Goal: Task Accomplishment & Management: Manage account settings

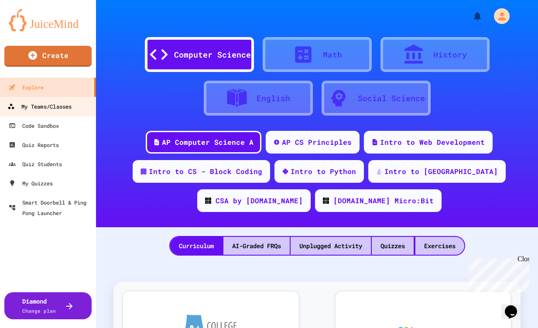
click at [28, 107] on div "My Teams/Classes" at bounding box center [39, 106] width 64 height 11
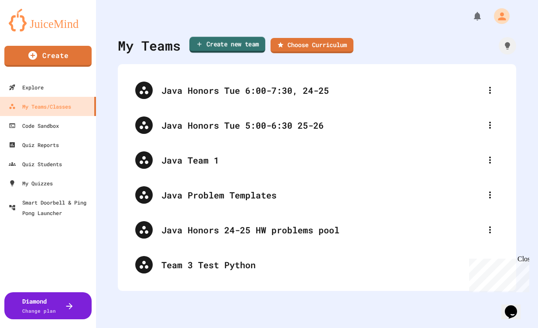
click at [234, 48] on link "Create new team" at bounding box center [227, 45] width 76 height 16
type input "**********"
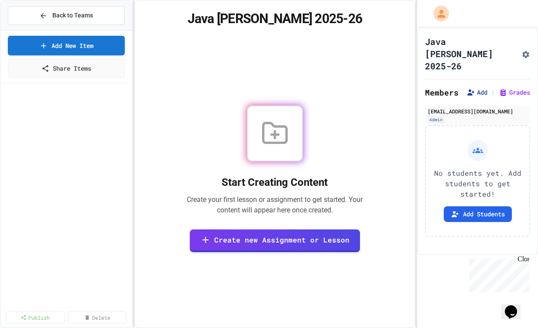
click at [482, 88] on button "Add" at bounding box center [477, 92] width 21 height 9
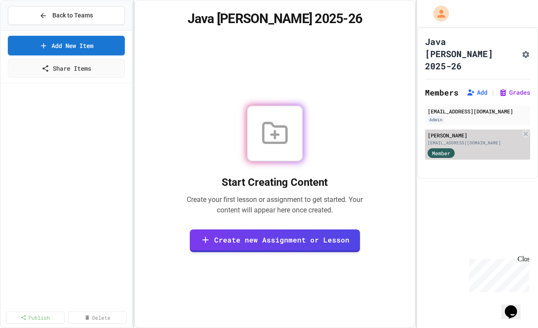
click at [443, 149] on span "Member" at bounding box center [441, 153] width 18 height 8
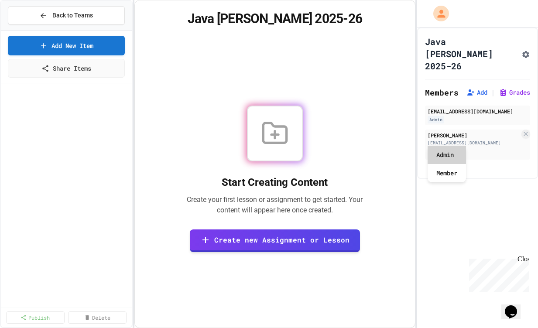
click at [445, 157] on div "Admin" at bounding box center [447, 155] width 38 height 18
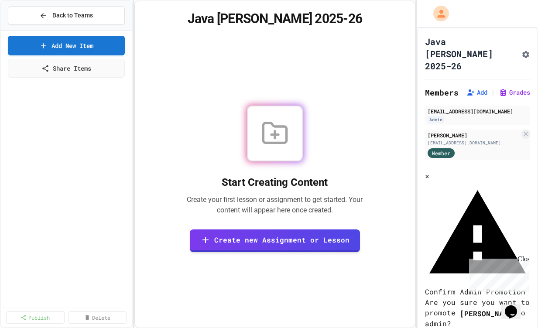
scroll to position [41, 0]
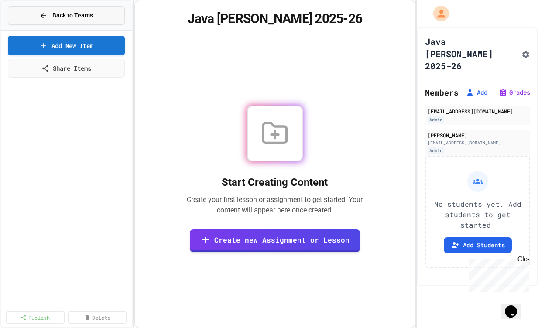
click at [82, 16] on span "Back to Teams" at bounding box center [72, 15] width 41 height 9
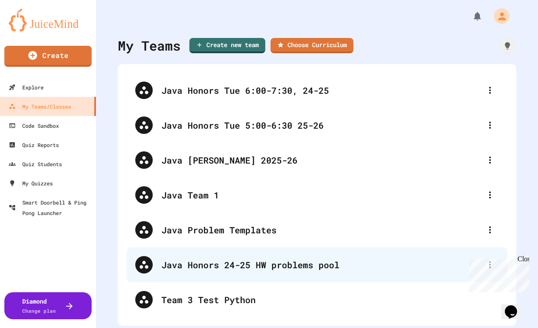
click at [421, 259] on div "Java Honors 24-25 HW problems pool" at bounding box center [322, 264] width 320 height 13
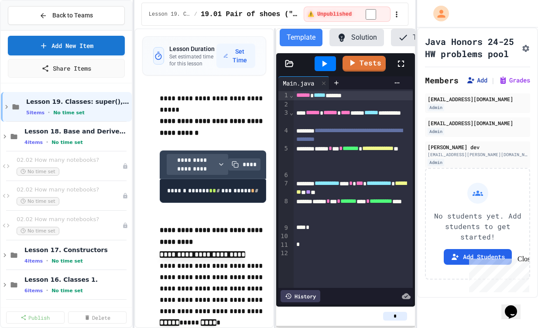
click at [479, 85] on button "Add" at bounding box center [477, 80] width 21 height 9
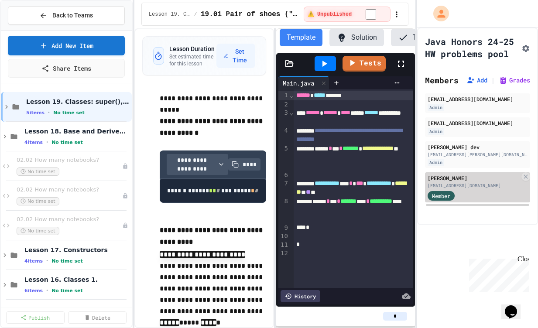
click at [441, 200] on span "Member" at bounding box center [441, 196] width 18 height 8
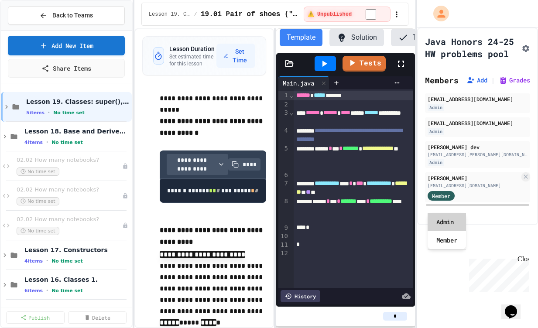
click at [444, 225] on div "Admin" at bounding box center [447, 222] width 38 height 18
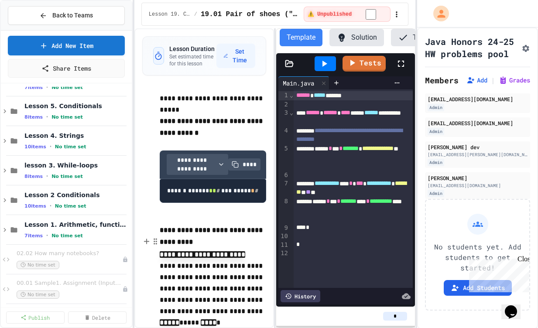
scroll to position [500, 0]
click at [5, 229] on icon at bounding box center [5, 231] width 8 height 8
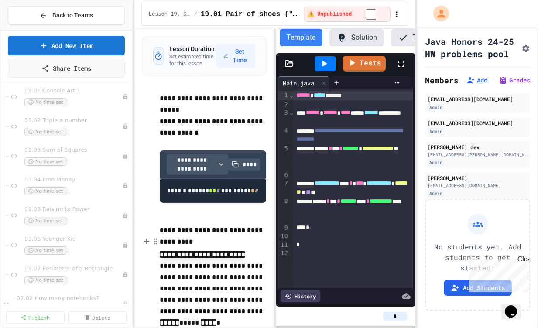
scroll to position [661, 0]
click at [59, 182] on span "01.04 Free Money" at bounding box center [68, 182] width 89 height 7
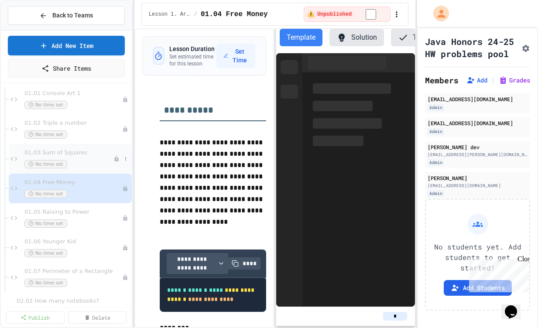
click at [59, 157] on div "01.03 Sum of Squares No time set" at bounding box center [68, 158] width 89 height 19
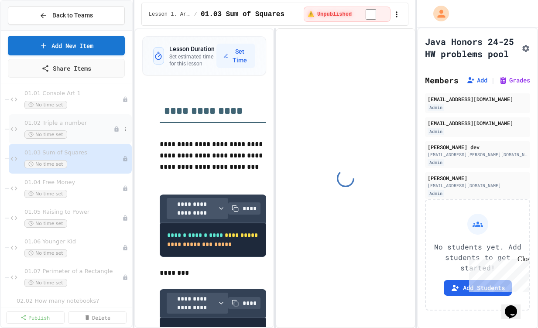
click at [59, 124] on span "01.02 Triple a number" at bounding box center [68, 123] width 89 height 7
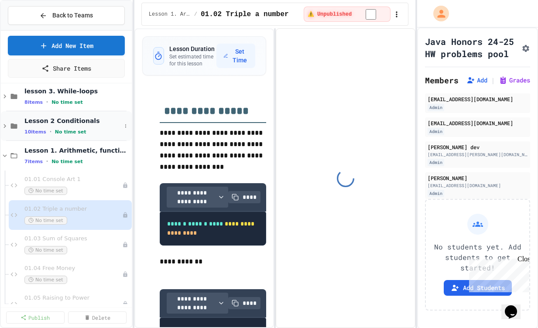
scroll to position [571, 0]
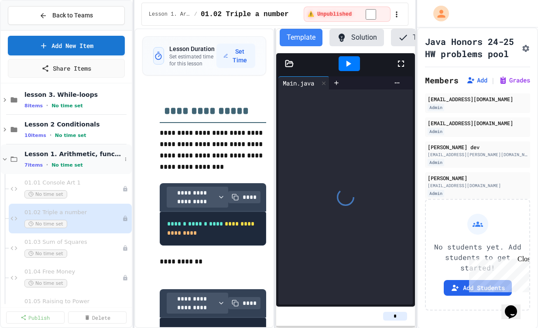
click at [5, 159] on icon at bounding box center [5, 159] width 4 height 3
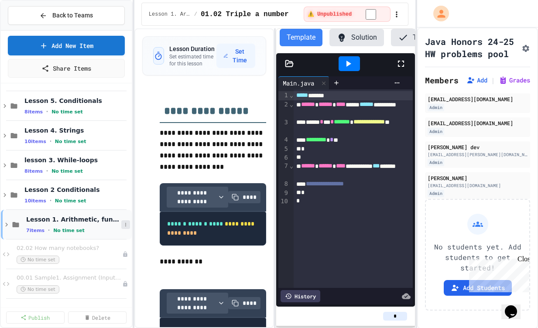
click at [125, 222] on button at bounding box center [125, 224] width 9 height 9
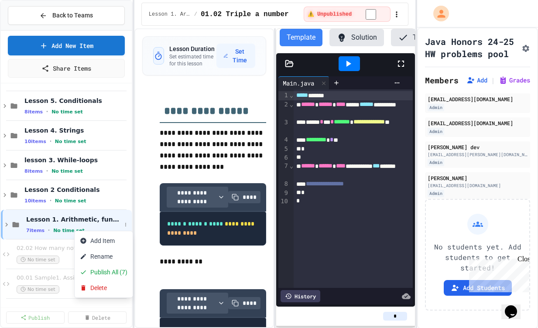
click at [94, 221] on div at bounding box center [269, 164] width 538 height 328
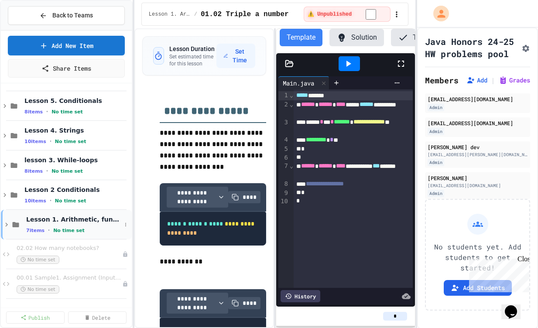
click at [5, 222] on icon at bounding box center [7, 225] width 8 height 8
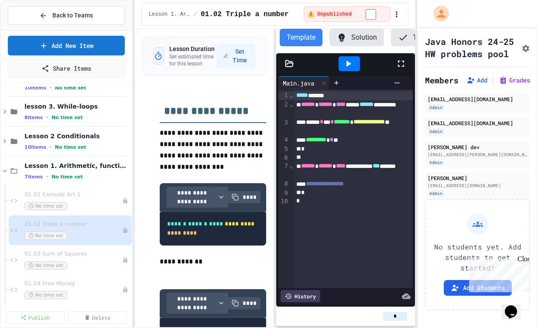
scroll to position [564, 0]
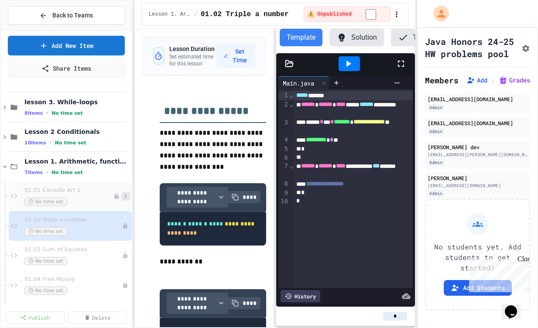
click at [124, 195] on icon at bounding box center [125, 196] width 5 height 5
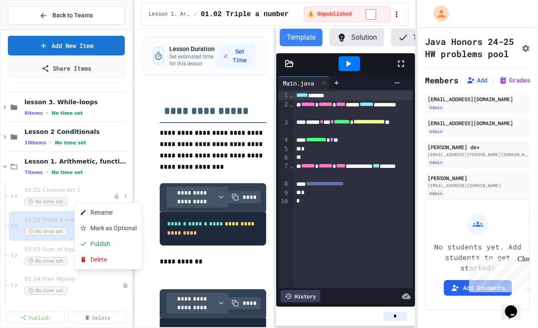
click at [82, 194] on div at bounding box center [269, 164] width 538 height 328
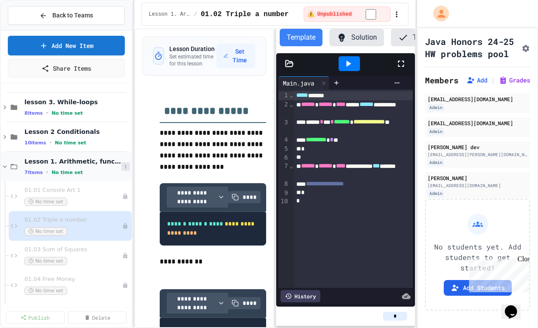
click at [125, 166] on icon at bounding box center [125, 166] width 5 height 5
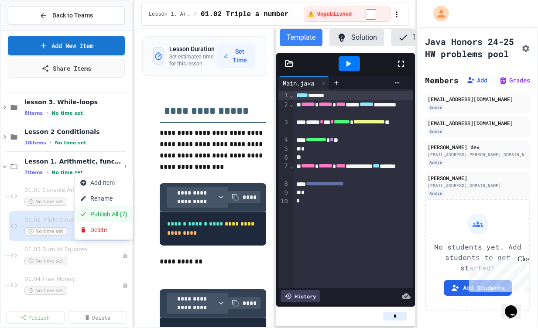
click at [114, 212] on button "Publish All (7)" at bounding box center [104, 215] width 58 height 16
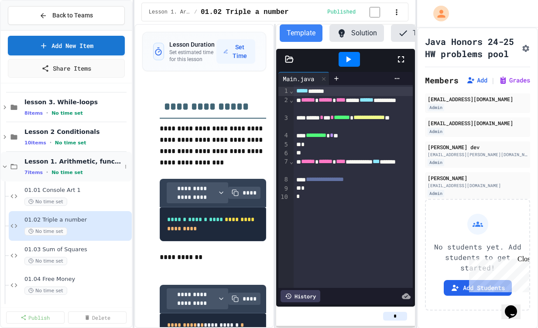
click at [4, 166] on icon at bounding box center [5, 167] width 8 height 8
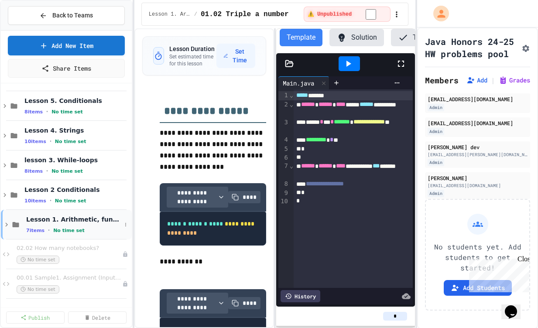
click at [35, 223] on span "Lesson 1. Arithmetic, functions" at bounding box center [73, 220] width 95 height 8
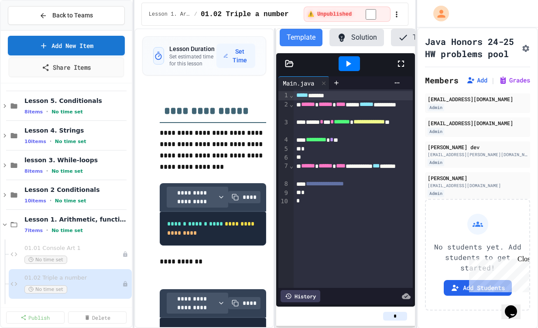
click at [81, 68] on link "Share Items" at bounding box center [66, 68] width 115 height 20
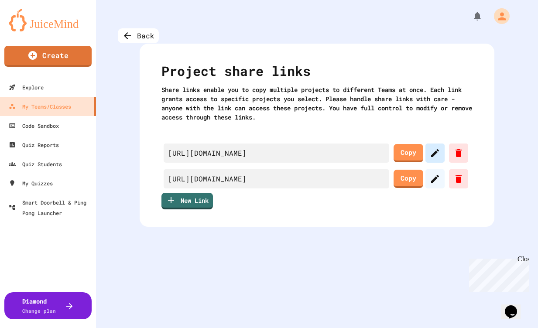
click at [441, 152] on icon at bounding box center [435, 153] width 10 height 10
click at [439, 154] on icon at bounding box center [435, 153] width 8 height 8
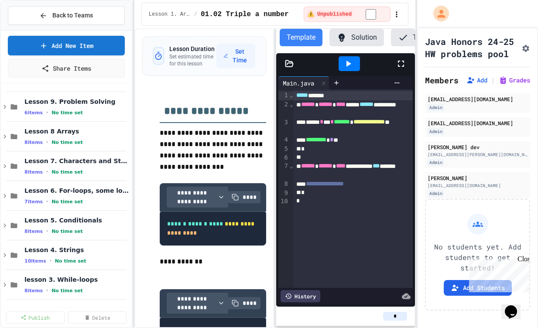
scroll to position [407, 0]
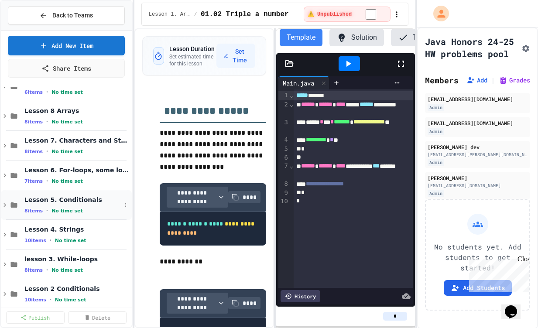
click at [5, 204] on icon at bounding box center [5, 205] width 8 height 8
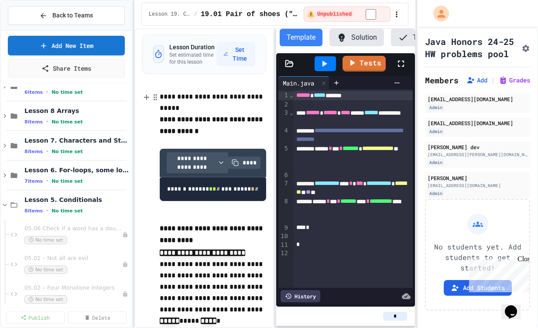
scroll to position [1, 0]
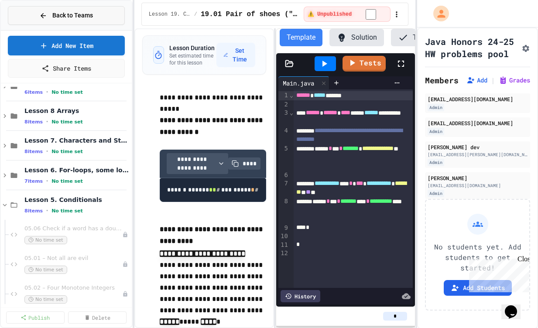
click at [41, 14] on icon at bounding box center [43, 15] width 5 height 5
